Goal: Obtain resource: Download file/media

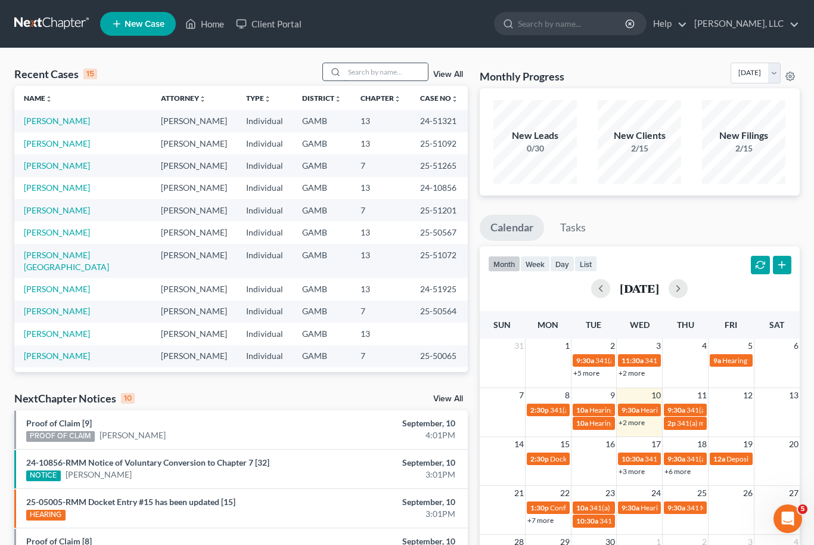
click at [380, 68] on input "search" at bounding box center [386, 71] width 83 height 17
type input "[PERSON_NAME]"
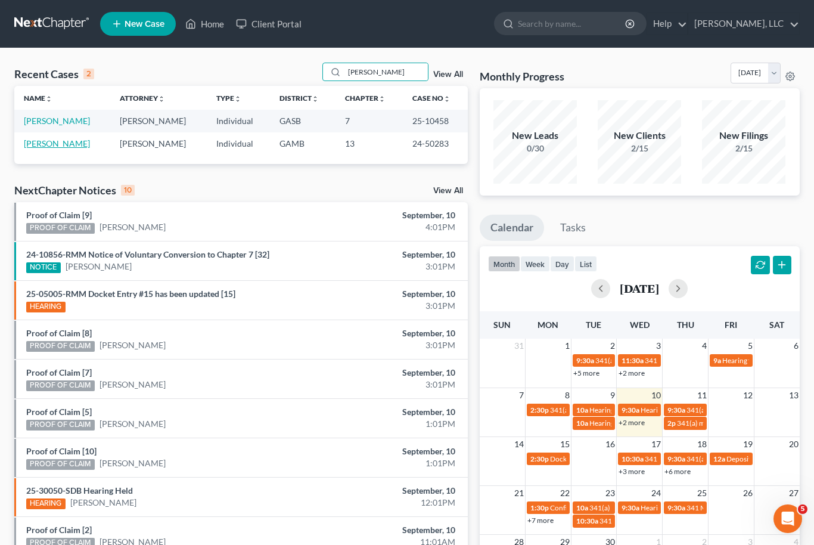
click at [49, 143] on link "[PERSON_NAME]" at bounding box center [57, 143] width 66 height 10
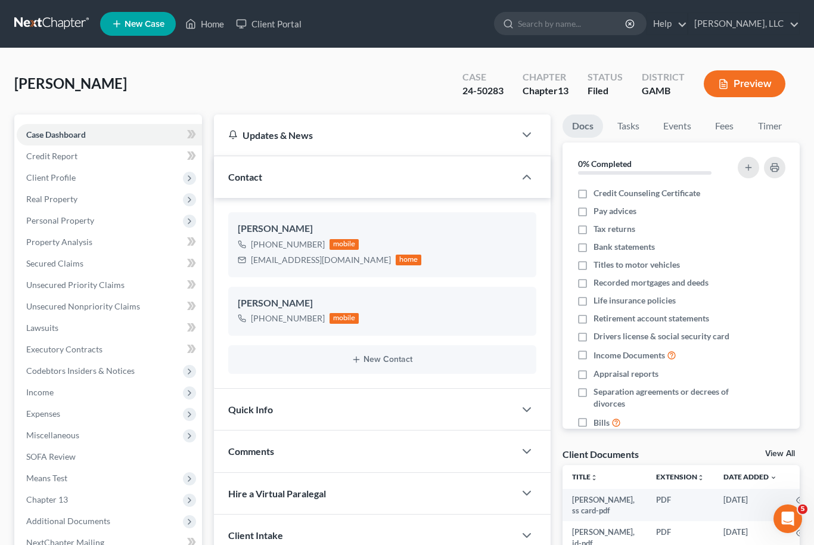
click at [786, 456] on link "View All" at bounding box center [781, 454] width 30 height 8
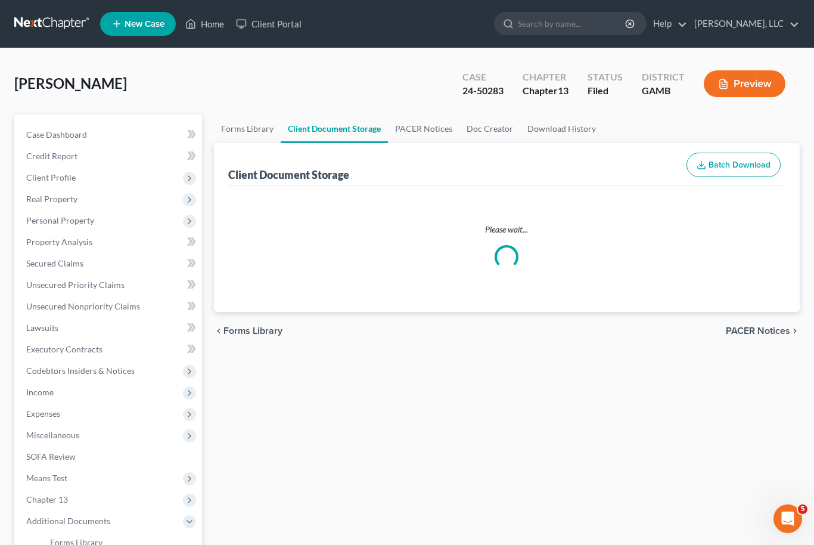
select select "6"
select select "22"
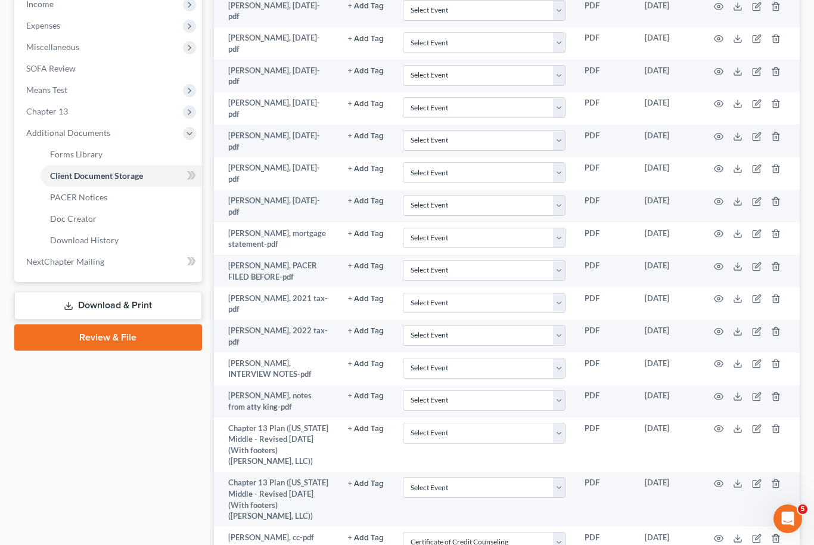
scroll to position [403, 0]
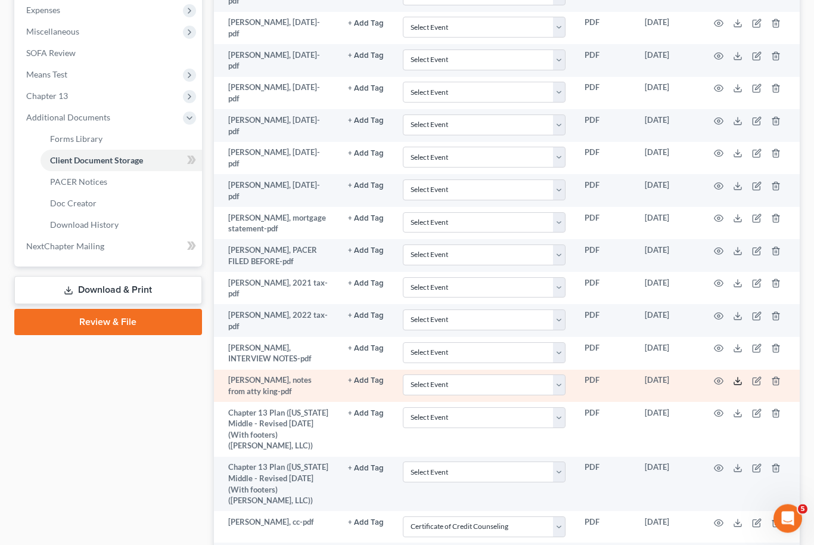
click at [742, 377] on icon at bounding box center [738, 382] width 10 height 10
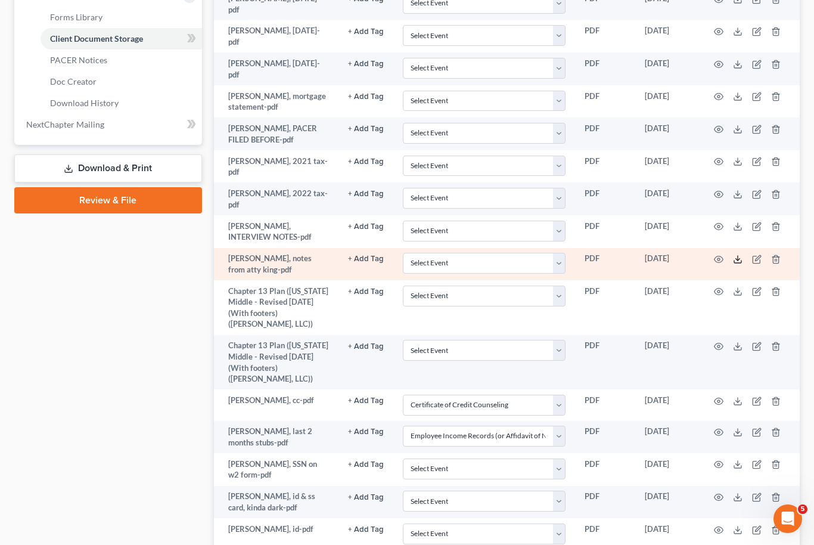
scroll to position [525, 0]
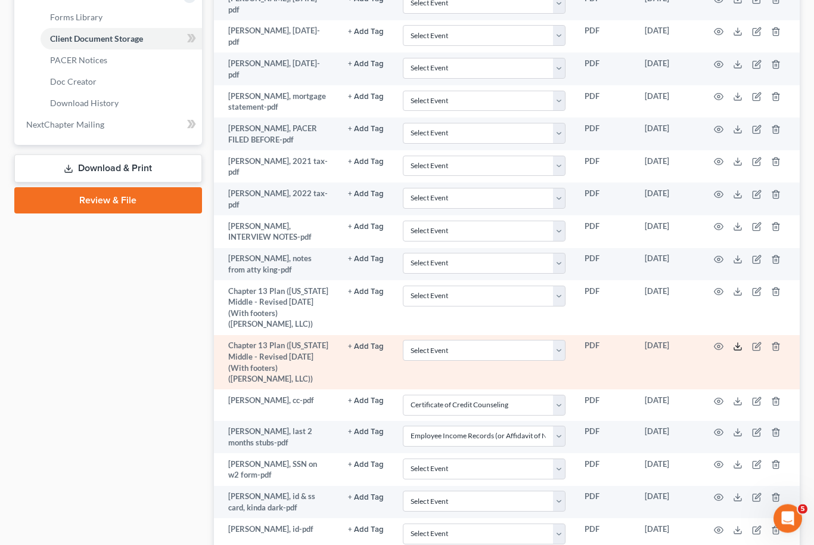
click at [742, 342] on icon at bounding box center [738, 347] width 10 height 10
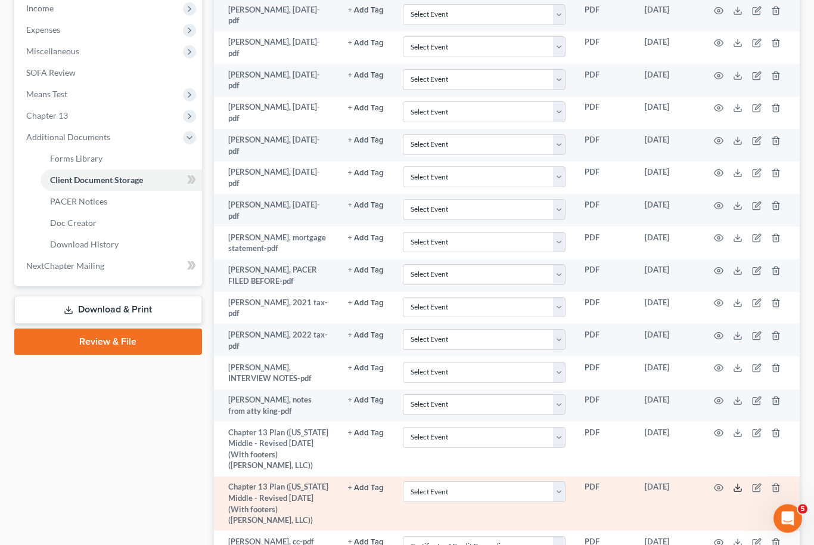
scroll to position [0, 0]
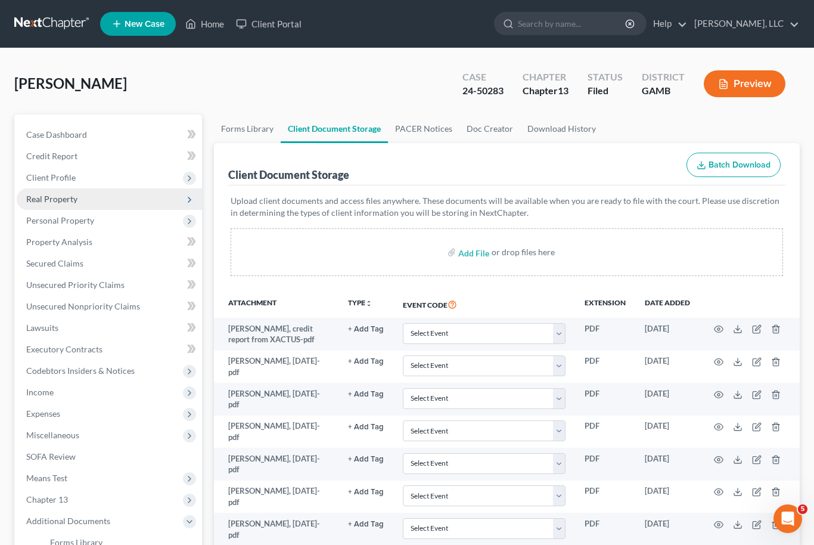
click at [83, 203] on span "Real Property" at bounding box center [109, 198] width 185 height 21
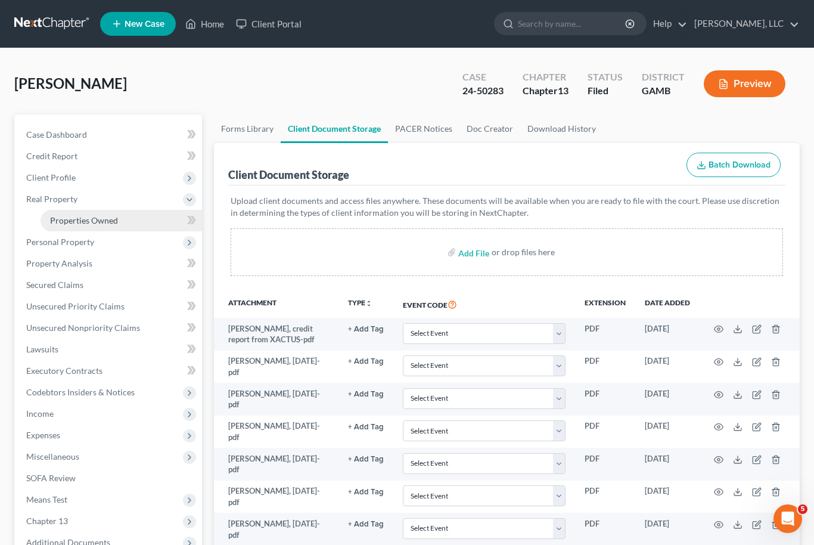
click at [110, 224] on span "Properties Owned" at bounding box center [84, 220] width 68 height 10
